Goal: Information Seeking & Learning: Learn about a topic

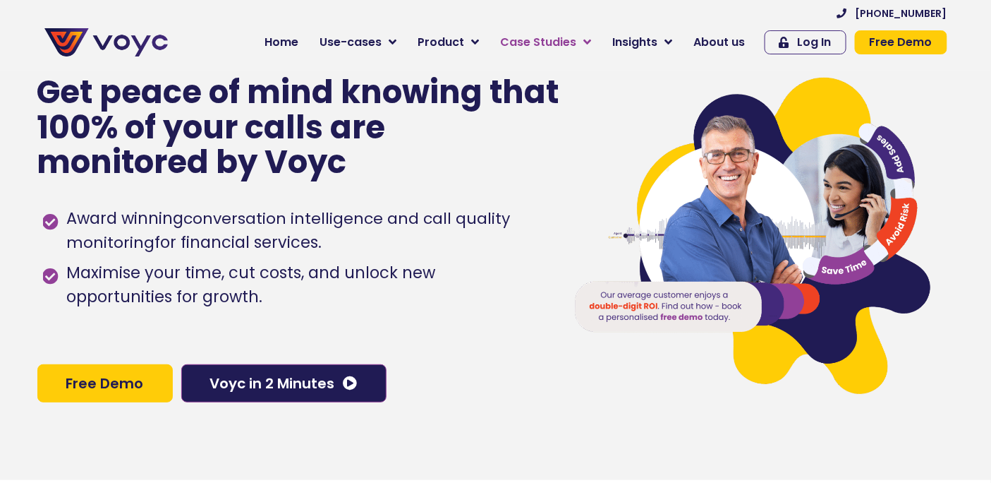
click at [577, 36] on span "Case Studies" at bounding box center [539, 42] width 76 height 17
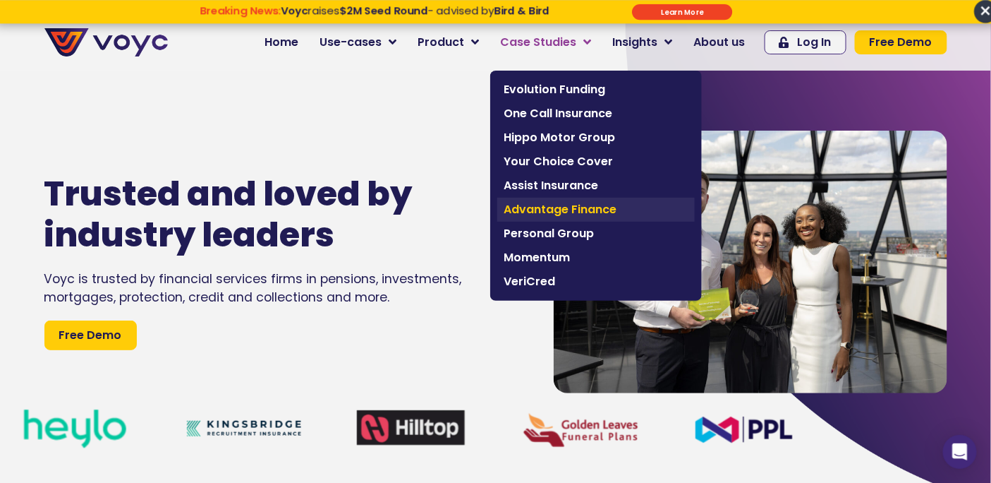
click at [545, 207] on span "Advantage Finance" at bounding box center [596, 209] width 183 height 17
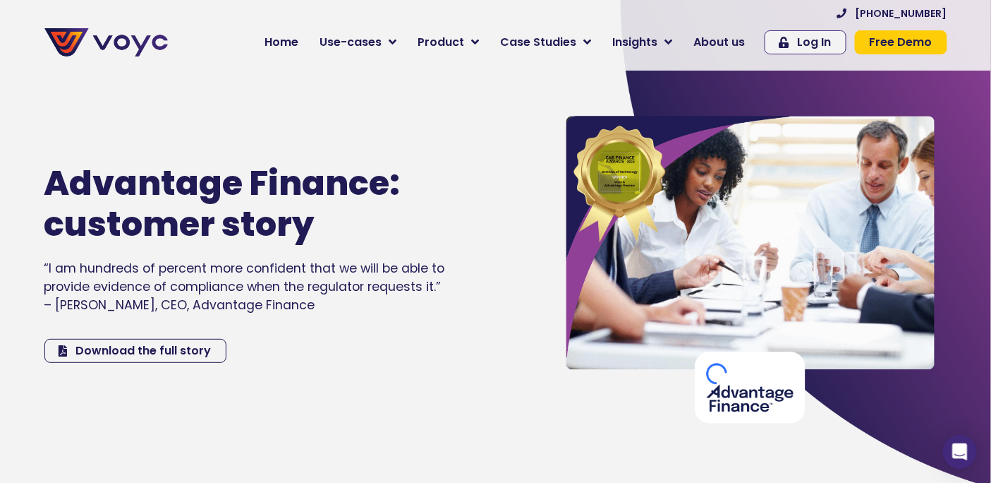
scroll to position [14, 0]
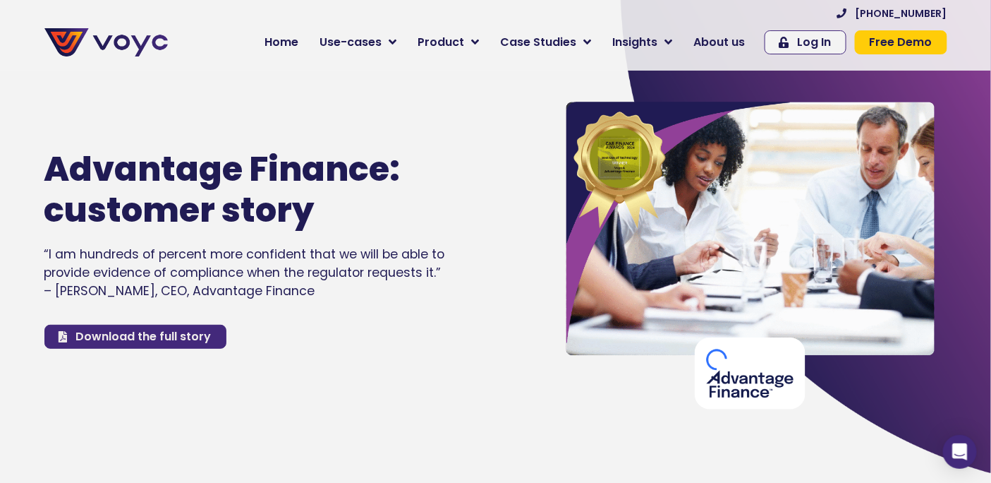
click at [173, 333] on span "Download the full story" at bounding box center [143, 336] width 135 height 11
